Goal: Navigation & Orientation: Understand site structure

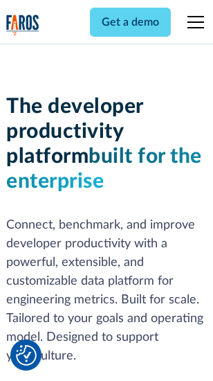
scroll to position [208, 0]
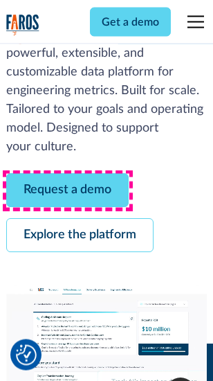
click at [68, 191] on link "Request a demo" at bounding box center [67, 191] width 123 height 34
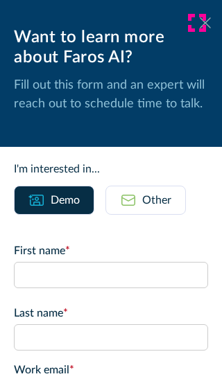
click at [199, 23] on icon at bounding box center [204, 22] width 11 height 10
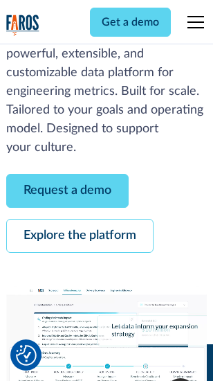
scroll to position [254, 0]
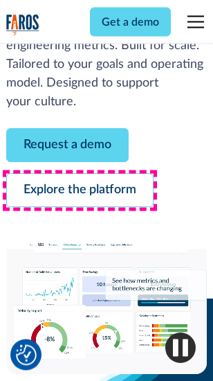
click at [80, 191] on link "Explore the platform" at bounding box center [80, 191] width 148 height 34
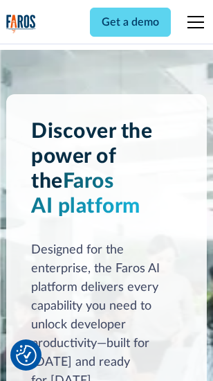
scroll to position [10557, 0]
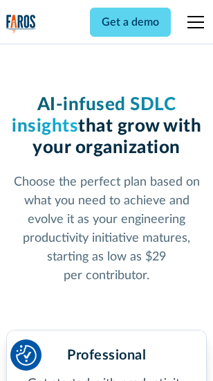
scroll to position [2201, 0]
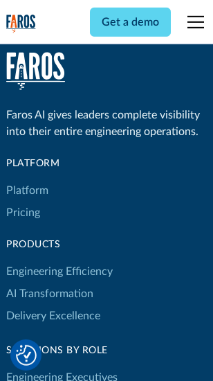
click at [27, 190] on link "Platform" at bounding box center [27, 190] width 42 height 22
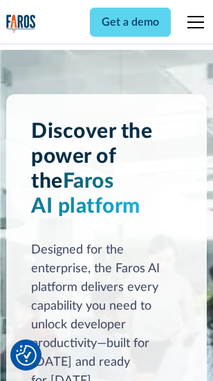
scroll to position [11002, 0]
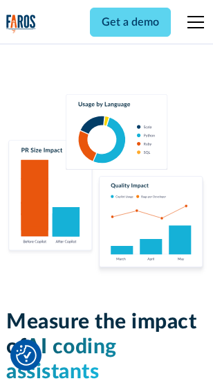
scroll to position [8653, 0]
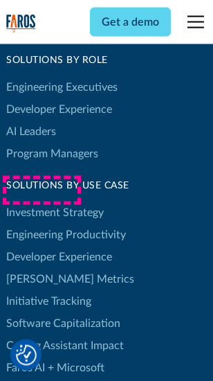
click at [42, 268] on link "[PERSON_NAME] Metrics" at bounding box center [70, 279] width 128 height 22
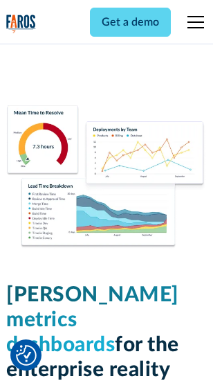
scroll to position [6138, 0]
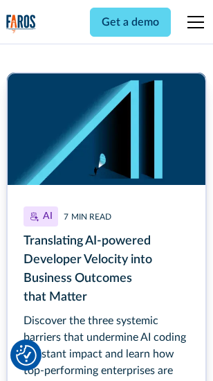
scroll to position [6276, 0]
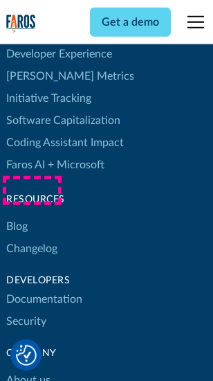
click at [32, 238] on link "Changelog" at bounding box center [31, 249] width 51 height 22
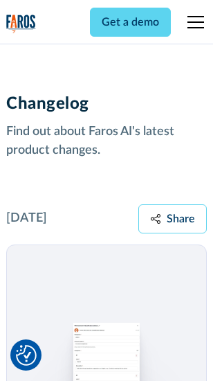
scroll to position [16992, 0]
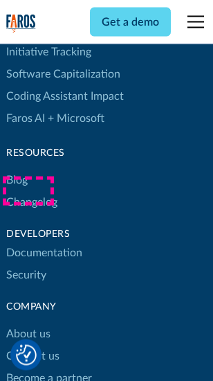
click at [28, 323] on link "About us" at bounding box center [28, 334] width 44 height 22
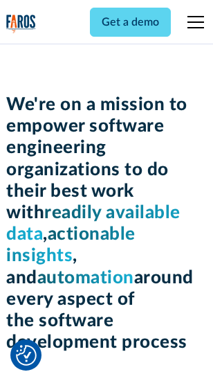
scroll to position [4796, 0]
